Goal: Contribute content: Add original content to the website for others to see

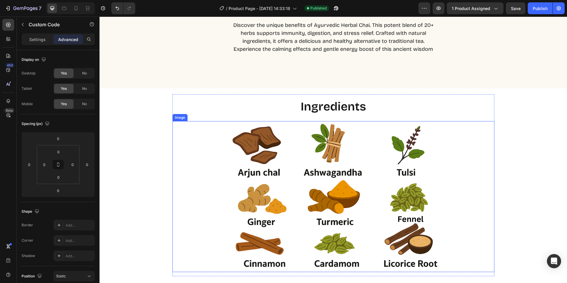
scroll to position [1072, 0]
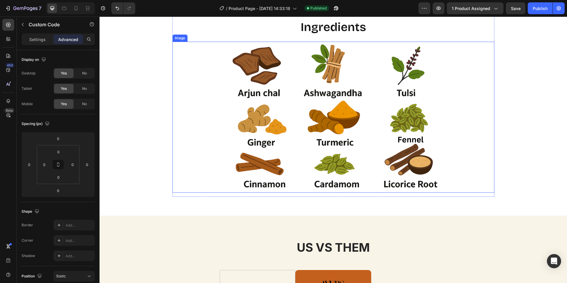
click at [324, 117] on img at bounding box center [334, 117] width 322 height 151
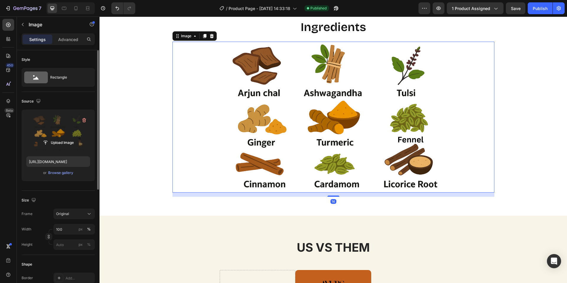
click at [64, 121] on label at bounding box center [58, 132] width 64 height 37
click at [64, 138] on input "file" at bounding box center [58, 143] width 41 height 10
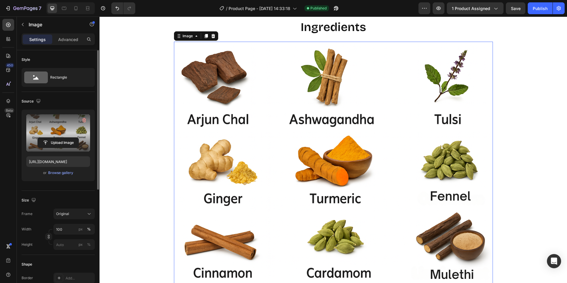
click at [66, 120] on label at bounding box center [58, 132] width 64 height 37
click at [66, 138] on input "file" at bounding box center [58, 143] width 41 height 10
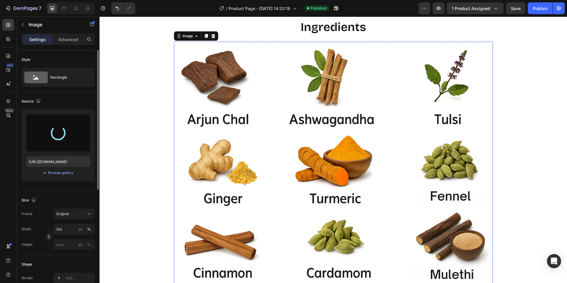
type input "[URL][DOMAIN_NAME]"
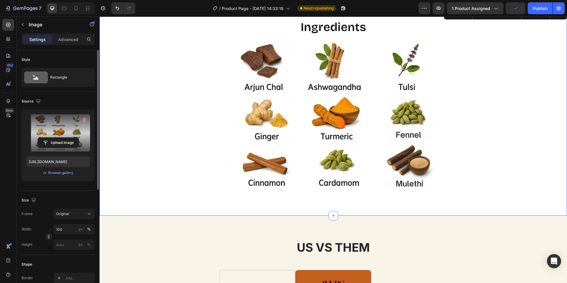
click at [144, 116] on div "ingredients Heading Image Row" at bounding box center [334, 106] width 468 height 182
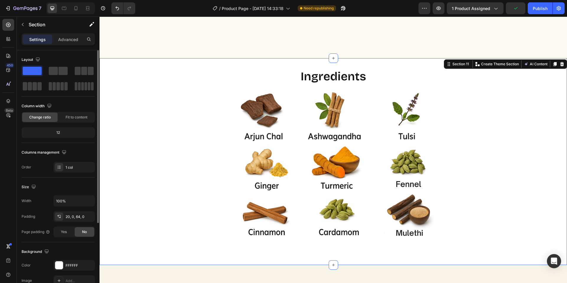
scroll to position [1020, 0]
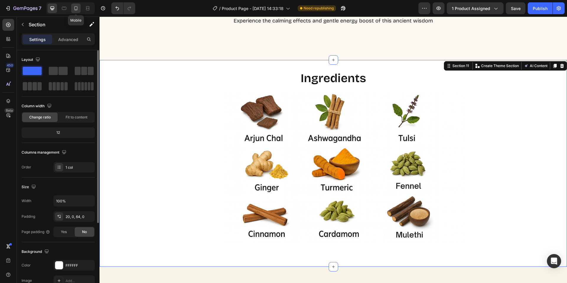
click at [75, 8] on icon at bounding box center [76, 8] width 6 height 6
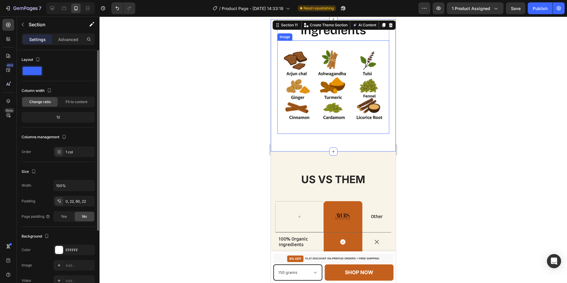
click at [326, 110] on img at bounding box center [333, 86] width 112 height 93
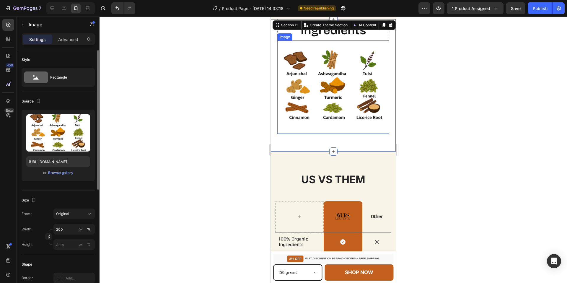
scroll to position [1002, 0]
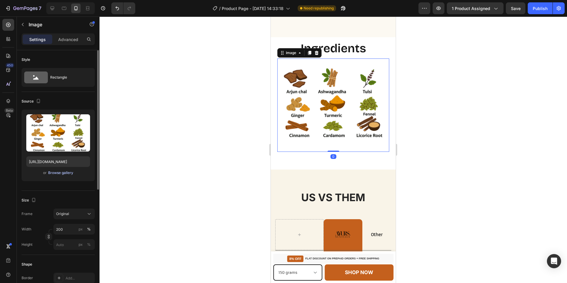
click at [54, 171] on div "Browse gallery" at bounding box center [60, 172] width 25 height 5
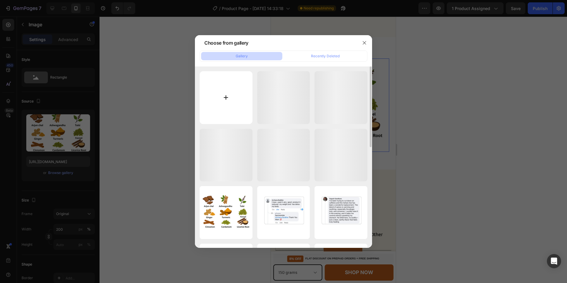
click at [233, 86] on input "file" at bounding box center [226, 97] width 53 height 53
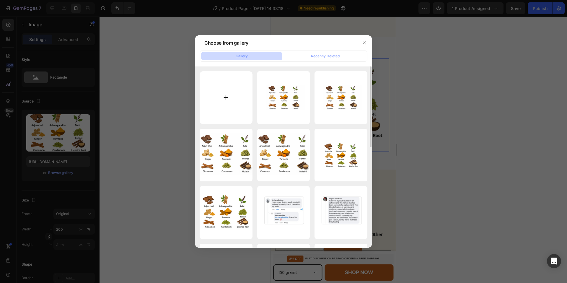
type input "C:\fakepath\test.png"
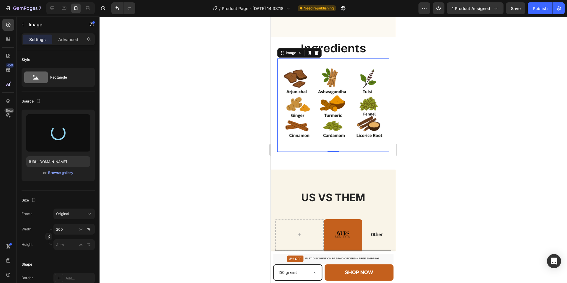
type input "[URL][DOMAIN_NAME]"
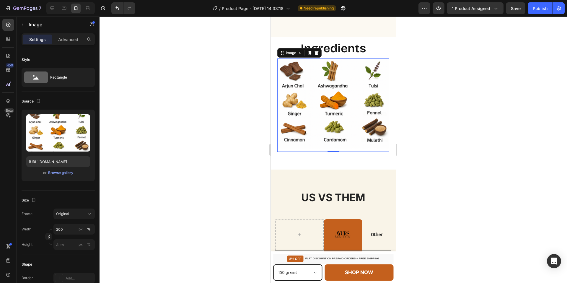
click at [454, 92] on div at bounding box center [334, 150] width 468 height 267
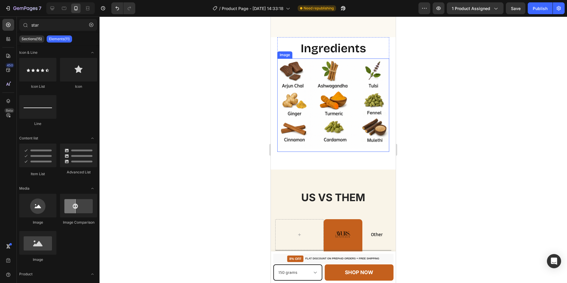
click at [343, 130] on img at bounding box center [333, 105] width 112 height 93
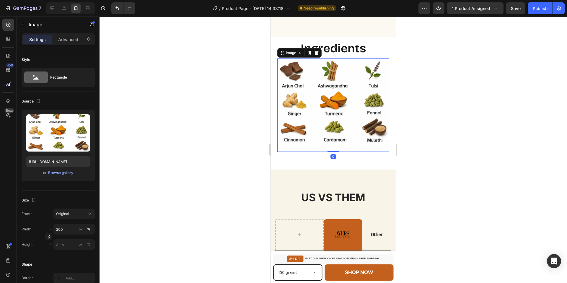
click at [415, 136] on div at bounding box center [334, 150] width 468 height 267
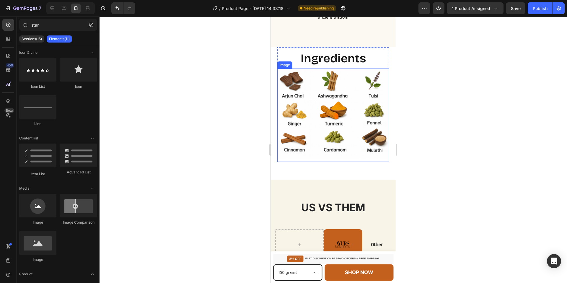
scroll to position [954, 0]
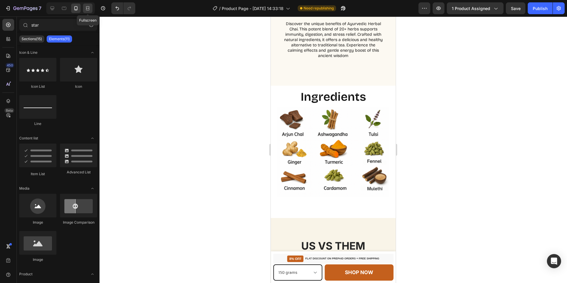
click at [84, 7] on div at bounding box center [87, 8] width 9 height 9
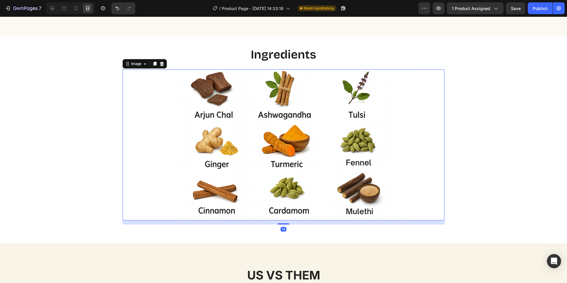
scroll to position [995, 0]
click at [311, 128] on img at bounding box center [284, 144] width 322 height 151
click at [71, 9] on div at bounding box center [75, 8] width 9 height 9
type input "[URL][DOMAIN_NAME]"
type input "200"
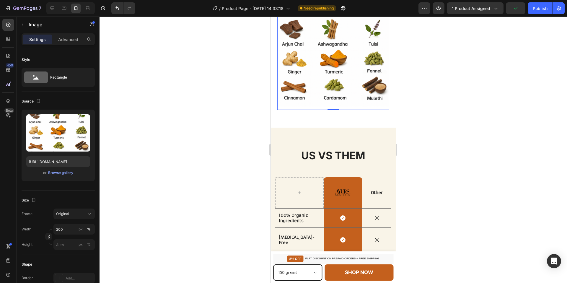
click at [318, 80] on img at bounding box center [333, 63] width 112 height 93
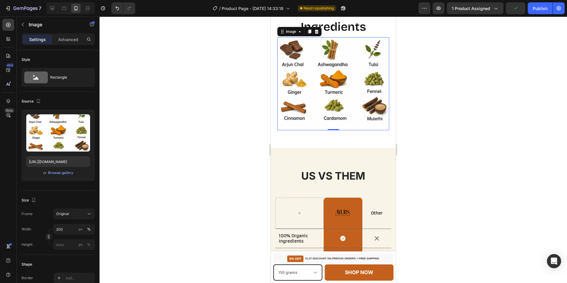
click at [425, 58] on div at bounding box center [334, 150] width 468 height 267
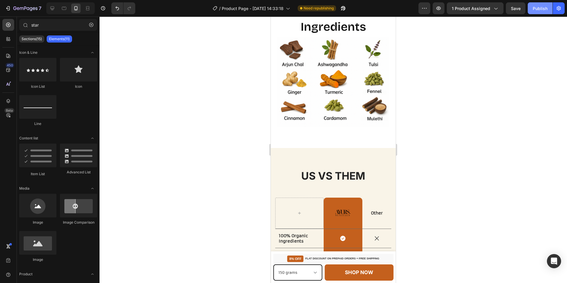
click at [541, 12] on button "Publish" at bounding box center [540, 8] width 25 height 12
click at [522, 112] on div at bounding box center [334, 150] width 468 height 267
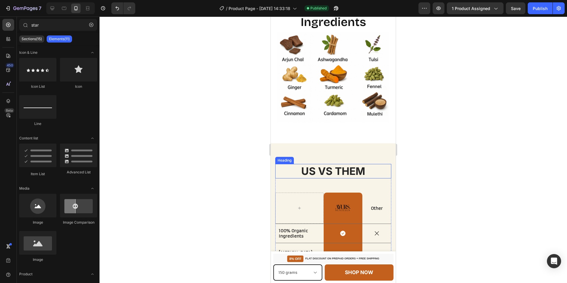
scroll to position [1175, 0]
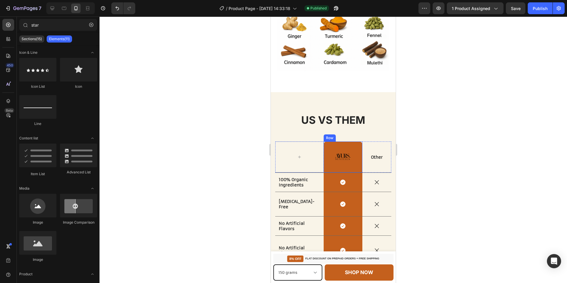
click at [353, 145] on div "Image Row" at bounding box center [343, 157] width 39 height 31
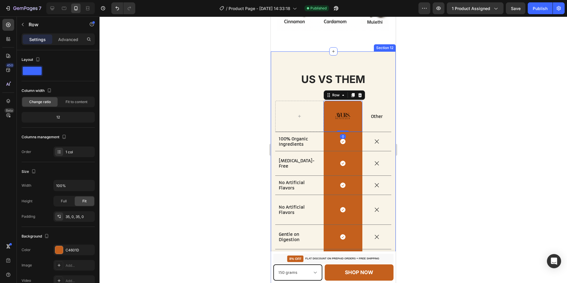
scroll to position [1226, 0]
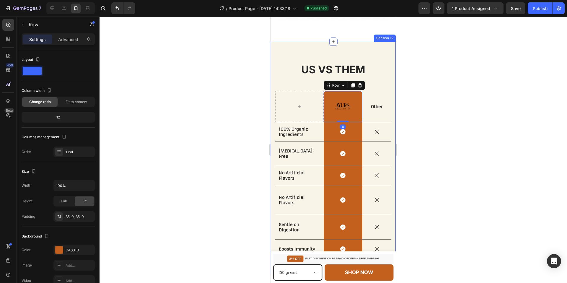
click at [442, 157] on div at bounding box center [334, 150] width 468 height 267
click at [342, 112] on div "Image Row" at bounding box center [343, 106] width 39 height 31
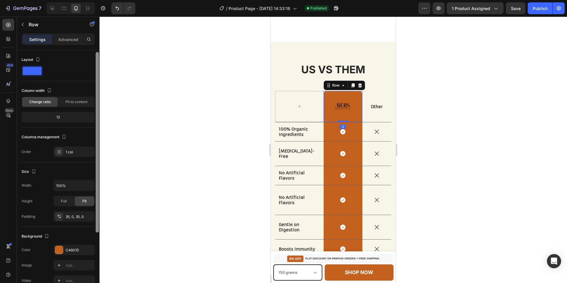
scroll to position [41, 0]
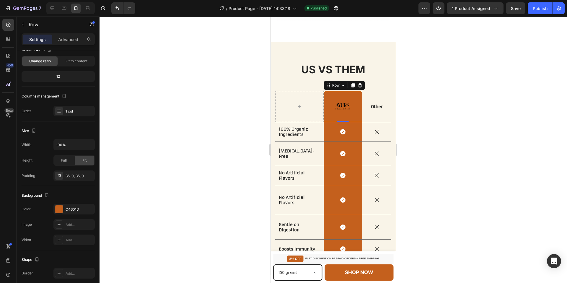
click at [445, 125] on div at bounding box center [334, 150] width 468 height 267
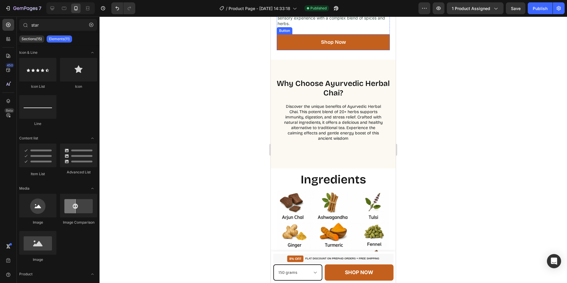
scroll to position [848, 0]
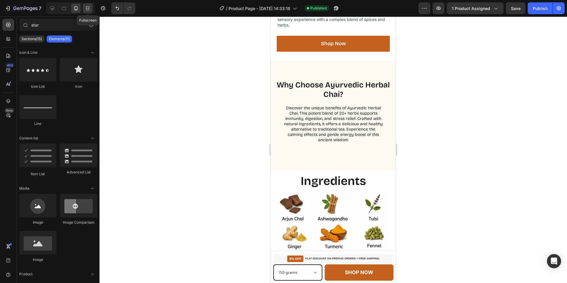
click at [87, 9] on icon at bounding box center [88, 9] width 4 height 1
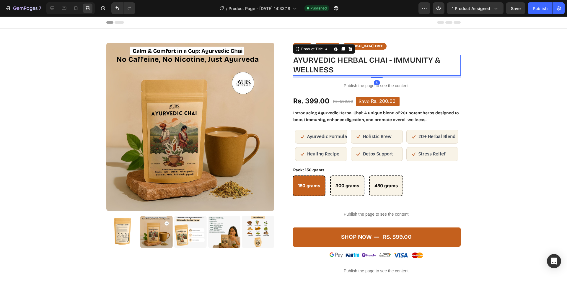
click at [386, 59] on div "Ayurvedic Herbal Chai - Immunity & Wellness" at bounding box center [377, 65] width 168 height 21
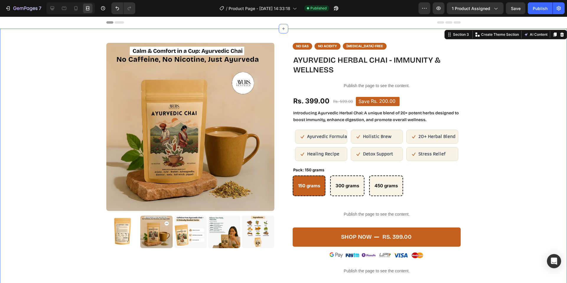
click at [425, 142] on div "20+ Herbal Blend" at bounding box center [433, 137] width 52 height 14
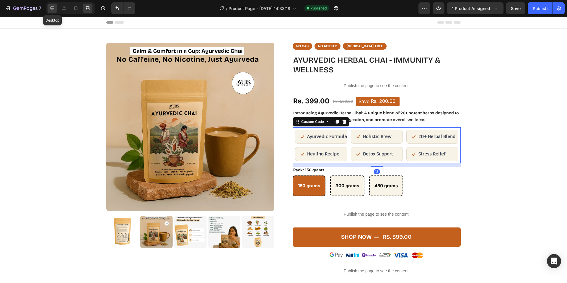
click at [48, 9] on div at bounding box center [52, 8] width 9 height 9
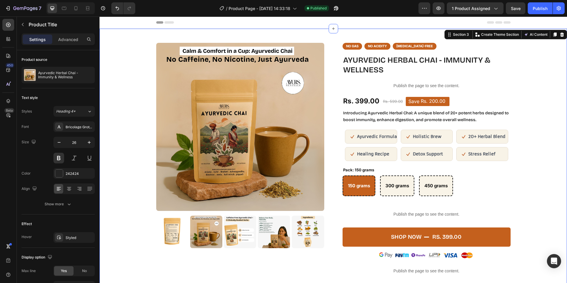
click at [451, 69] on div "Ayurvedic Herbal Chai - Immunity & Wellness" at bounding box center [427, 65] width 168 height 21
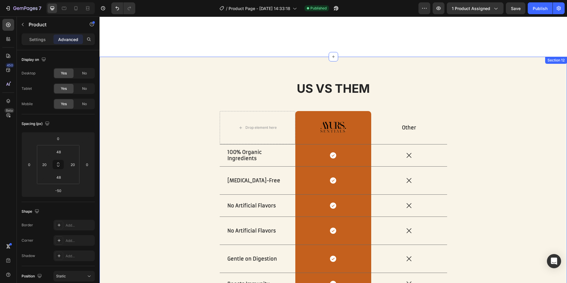
scroll to position [1535, 0]
